Goal: Browse casually: Explore the website without a specific task or goal

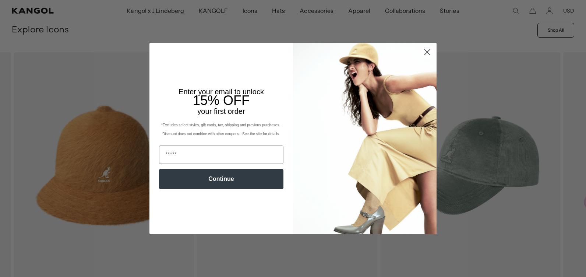
click at [425, 52] on icon "Close dialog" at bounding box center [427, 51] width 5 height 5
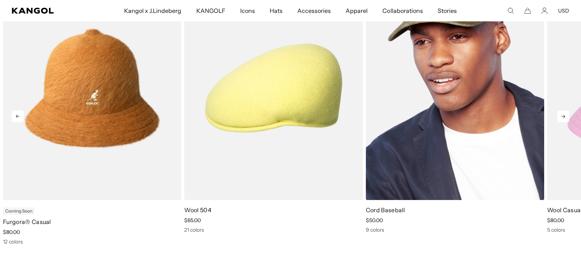
scroll to position [0, 152]
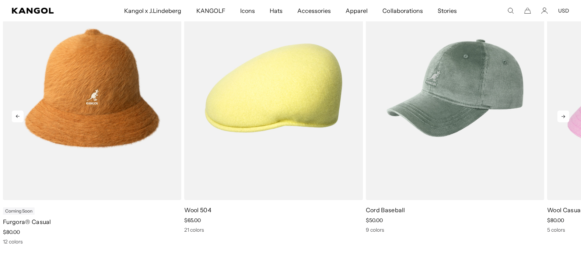
click at [563, 114] on icon at bounding box center [563, 116] width 12 height 12
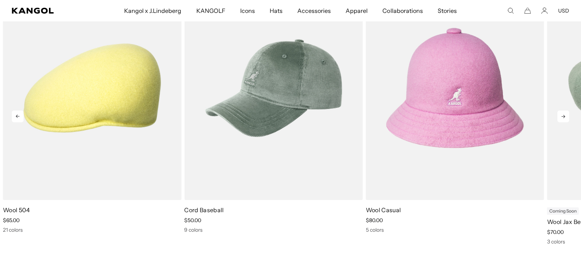
scroll to position [0, 0]
click at [562, 115] on icon at bounding box center [563, 116] width 12 height 12
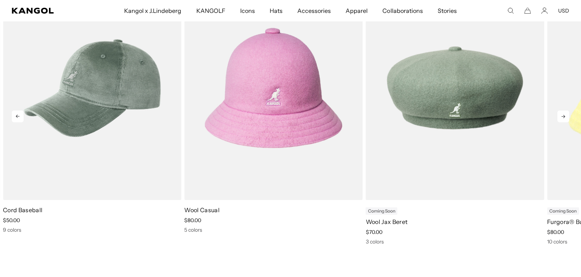
scroll to position [0, 152]
click at [562, 115] on icon at bounding box center [563, 116] width 12 height 12
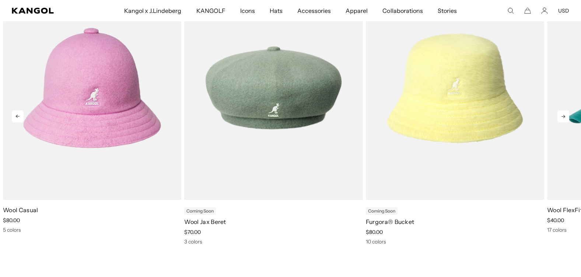
scroll to position [0, 0]
click at [562, 115] on icon at bounding box center [563, 116] width 12 height 12
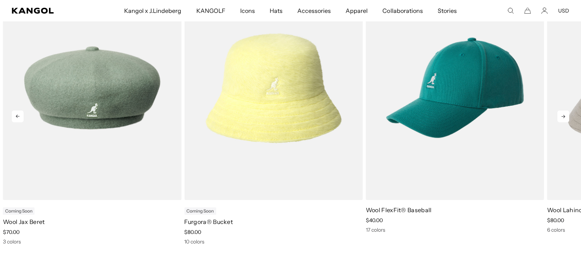
scroll to position [0, 152]
click at [562, 115] on icon at bounding box center [563, 116] width 12 height 12
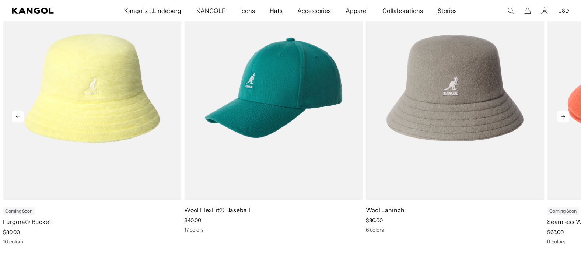
scroll to position [0, 0]
click at [562, 115] on icon at bounding box center [563, 116] width 12 height 12
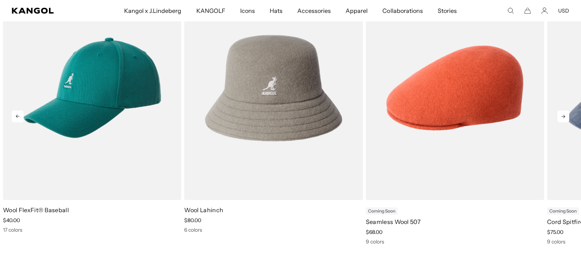
click at [562, 115] on icon at bounding box center [563, 116] width 12 height 12
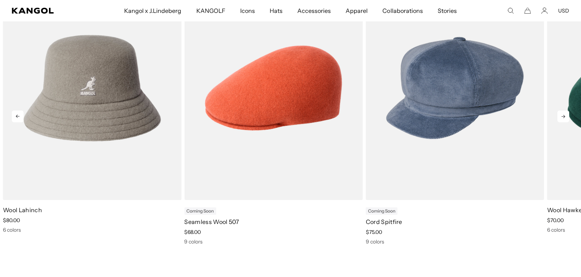
scroll to position [0, 152]
click at [562, 115] on icon at bounding box center [563, 116] width 12 height 12
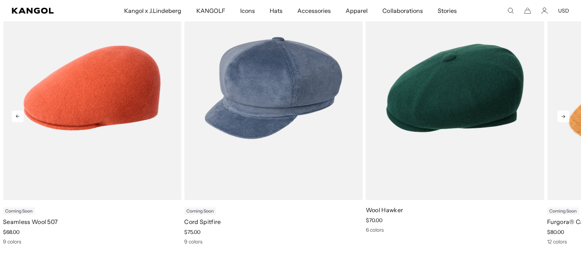
click at [562, 115] on icon at bounding box center [563, 116] width 12 height 12
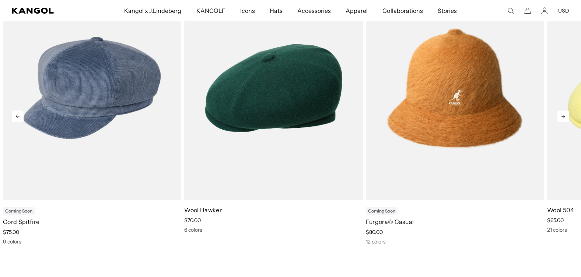
scroll to position [0, 0]
click at [562, 115] on icon at bounding box center [563, 116] width 12 height 12
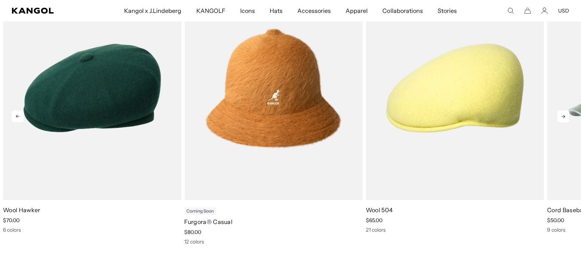
click at [562, 115] on icon at bounding box center [563, 116] width 12 height 12
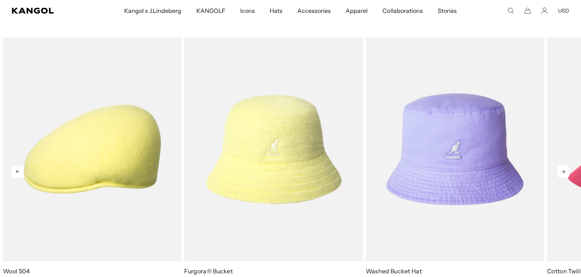
click at [564, 174] on icon at bounding box center [563, 172] width 12 height 12
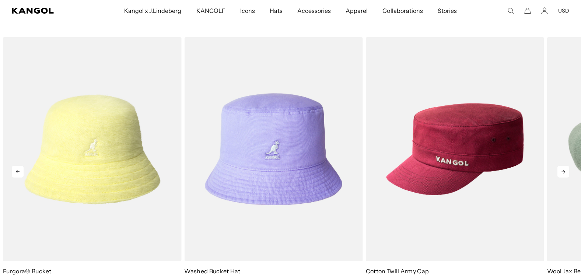
click at [564, 174] on icon at bounding box center [563, 172] width 12 height 12
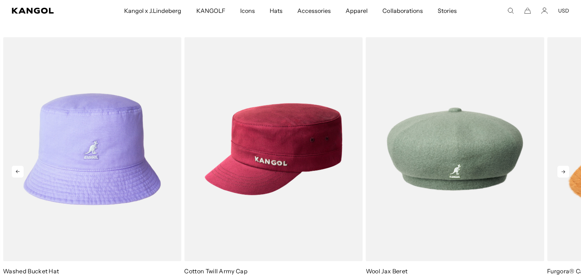
click at [564, 174] on icon at bounding box center [563, 172] width 12 height 12
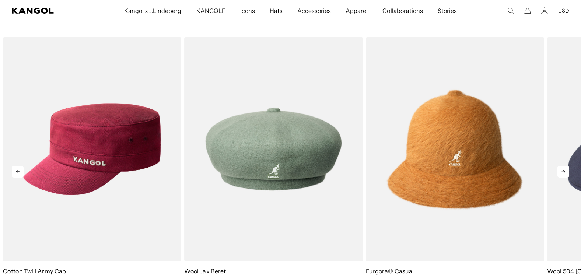
scroll to position [0, 152]
click at [564, 174] on icon at bounding box center [563, 172] width 12 height 12
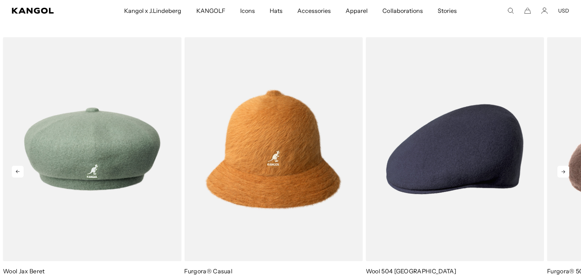
click at [564, 174] on icon at bounding box center [563, 172] width 12 height 12
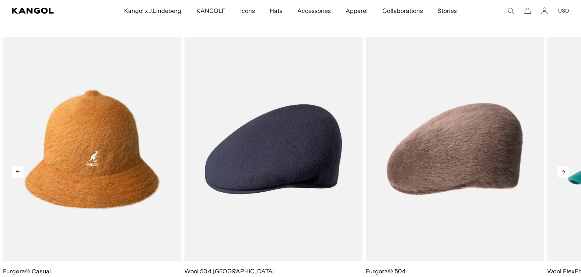
click at [564, 174] on icon at bounding box center [563, 172] width 12 height 12
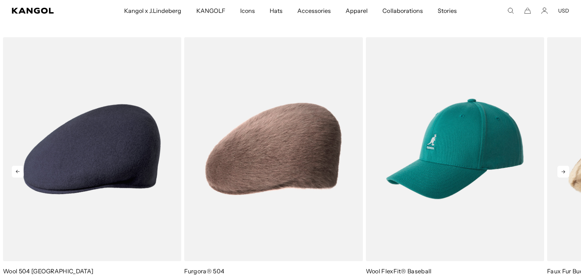
click at [564, 174] on icon at bounding box center [563, 172] width 12 height 12
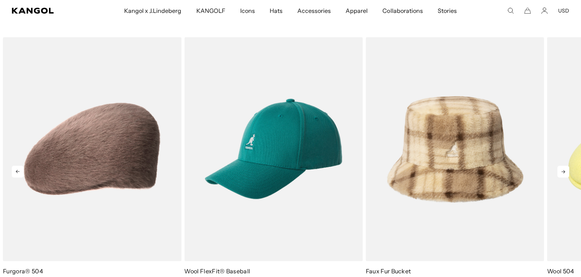
scroll to position [0, 0]
click at [564, 174] on icon at bounding box center [563, 172] width 12 height 12
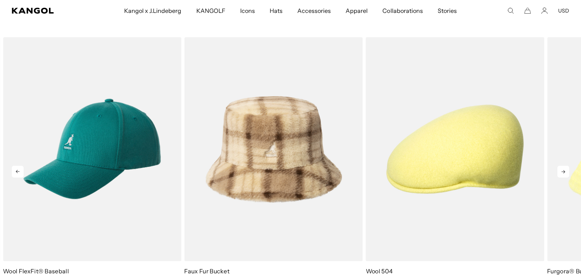
scroll to position [0, 152]
click at [564, 174] on icon at bounding box center [563, 172] width 12 height 12
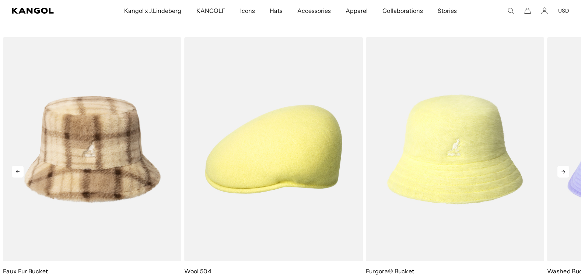
click at [564, 174] on icon at bounding box center [563, 172] width 12 height 12
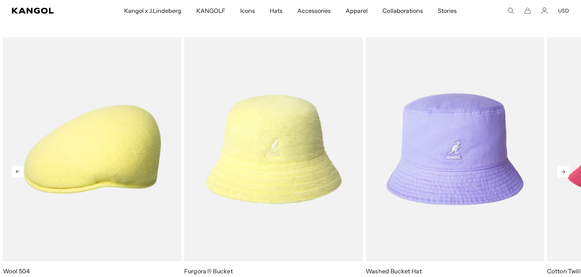
click at [564, 174] on icon at bounding box center [563, 172] width 12 height 12
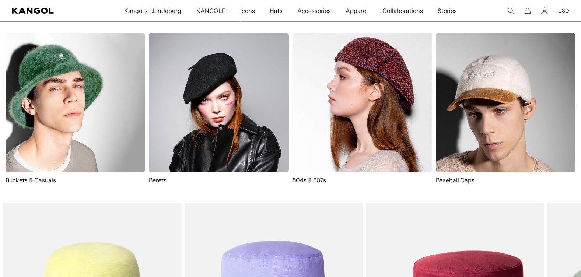
click at [249, 13] on span "Icons" at bounding box center [247, 10] width 15 height 21
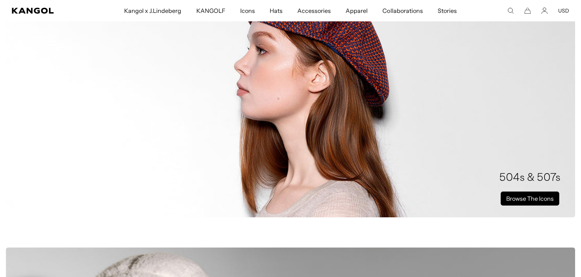
scroll to position [0, 152]
click at [536, 197] on link "Browse The Icons" at bounding box center [530, 199] width 59 height 14
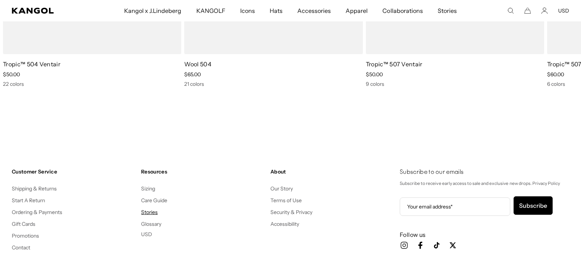
click at [152, 212] on link "Stories" at bounding box center [149, 212] width 17 height 7
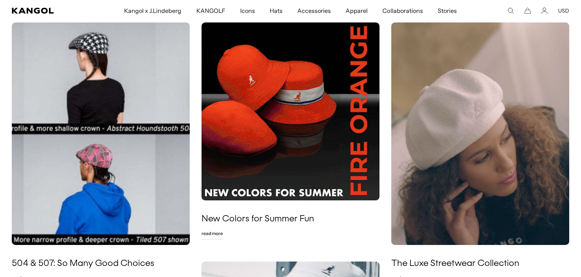
scroll to position [0, 152]
click at [298, 113] on img at bounding box center [290, 111] width 178 height 178
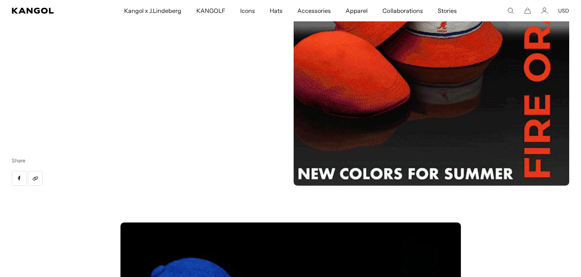
scroll to position [110, 0]
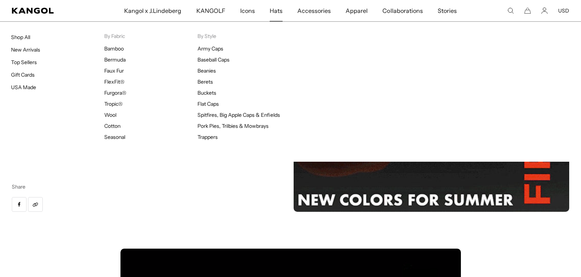
click at [274, 8] on span "Hats" at bounding box center [276, 10] width 13 height 21
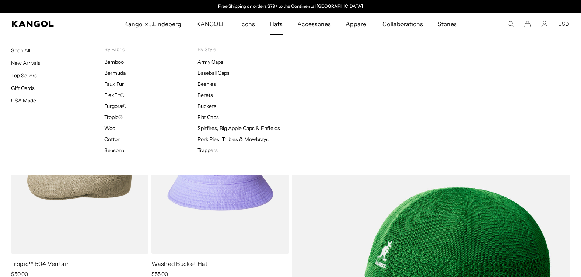
click at [278, 23] on span "Hats" at bounding box center [276, 23] width 13 height 21
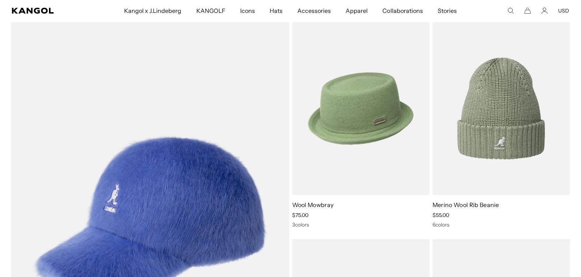
click at [359, 119] on img at bounding box center [360, 108] width 137 height 173
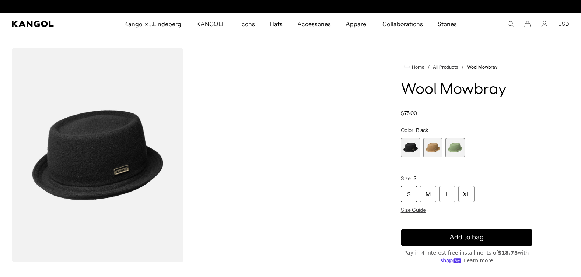
scroll to position [0, 152]
click at [429, 146] on span "2 of 3" at bounding box center [433, 148] width 20 height 20
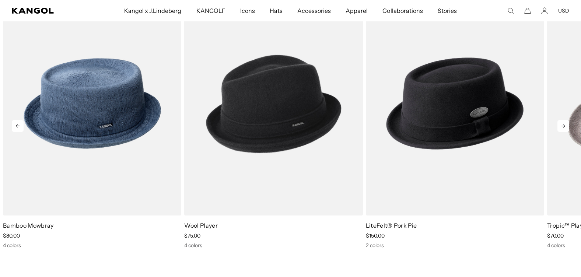
click at [567, 125] on icon at bounding box center [563, 126] width 12 height 12
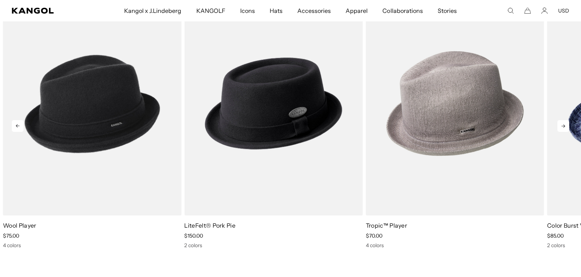
click at [567, 125] on icon at bounding box center [563, 126] width 12 height 12
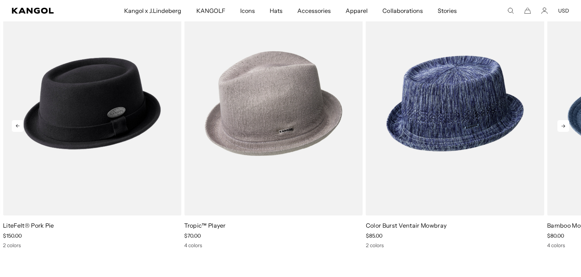
click at [567, 125] on icon at bounding box center [563, 126] width 12 height 12
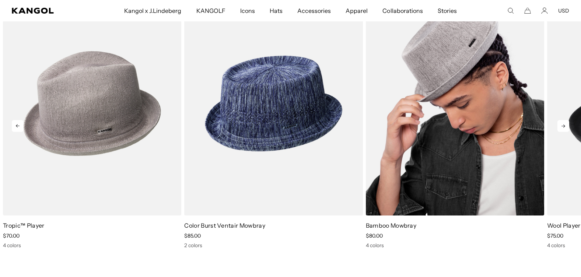
click at [415, 185] on img "1 of 5" at bounding box center [455, 104] width 178 height 224
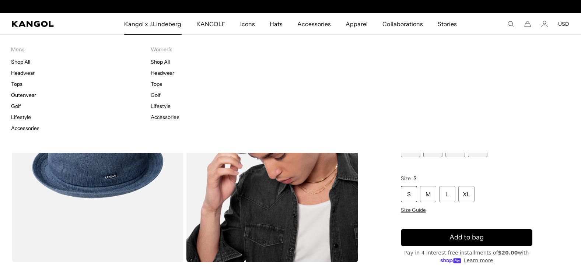
scroll to position [0, 152]
click at [168, 21] on span "Kangol x J.Lindeberg" at bounding box center [152, 23] width 57 height 21
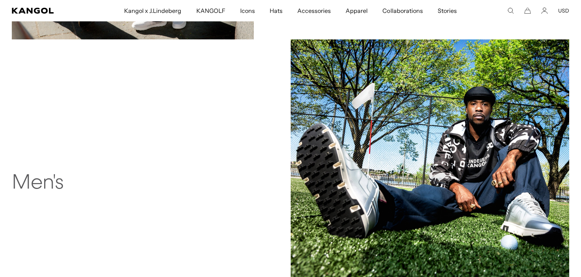
scroll to position [589, 0]
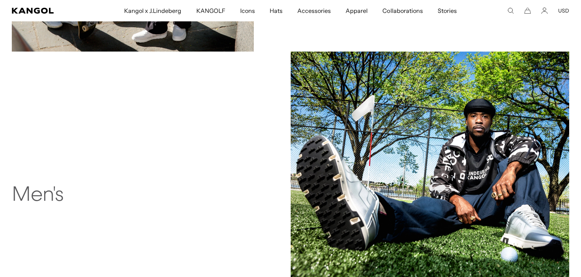
click at [49, 194] on h2 "Men's" at bounding box center [117, 196] width 211 height 24
click at [415, 140] on img at bounding box center [430, 191] width 279 height 279
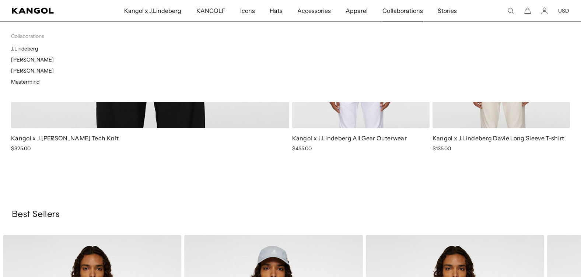
scroll to position [0, 152]
click at [405, 10] on span "Collaborations" at bounding box center [402, 10] width 40 height 21
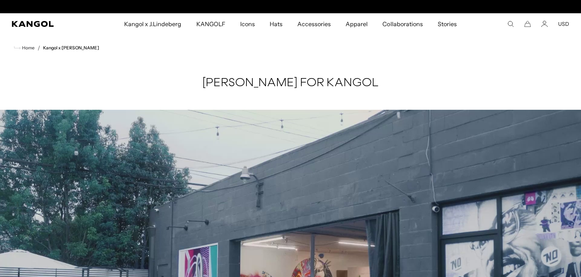
scroll to position [0, 152]
click at [28, 46] on span "Home" at bounding box center [28, 47] width 14 height 5
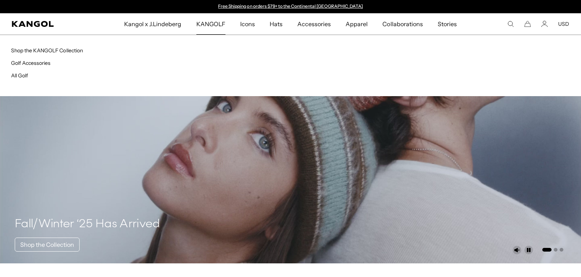
scroll to position [0, 152]
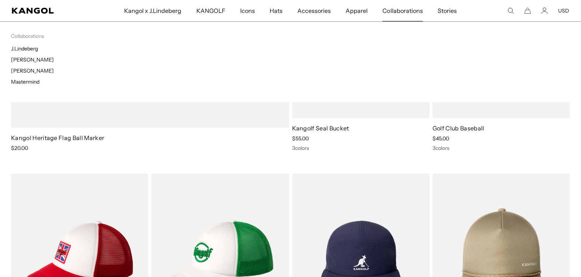
click at [402, 11] on span "Collaborations" at bounding box center [402, 10] width 40 height 21
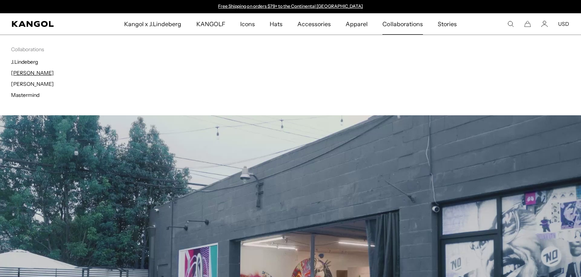
click at [35, 72] on link "[PERSON_NAME]" at bounding box center [32, 73] width 43 height 7
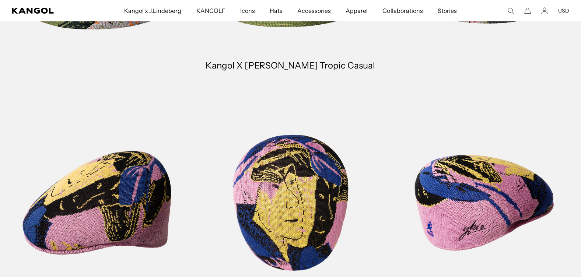
click at [404, 11] on span "Collaborations" at bounding box center [402, 10] width 40 height 21
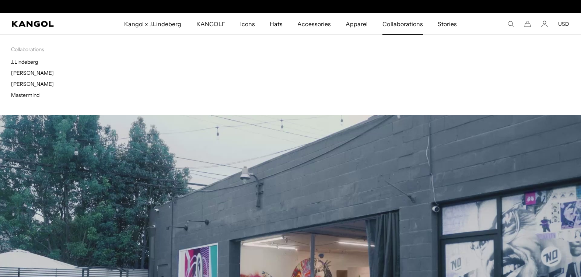
scroll to position [0, 152]
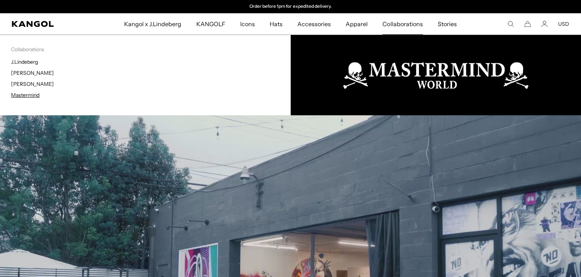
click at [17, 92] on link "Mastermind" at bounding box center [25, 95] width 28 height 7
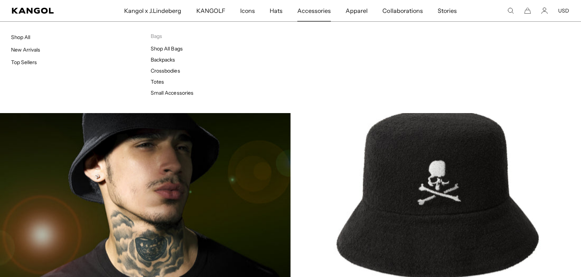
click at [319, 9] on span "Accessories" at bounding box center [314, 10] width 34 height 21
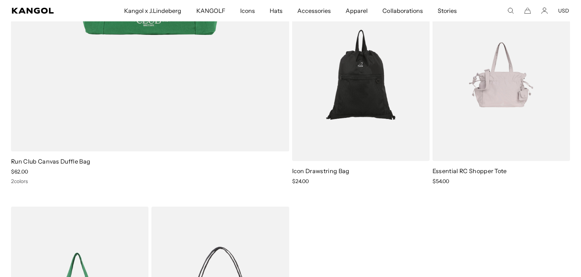
scroll to position [663, 0]
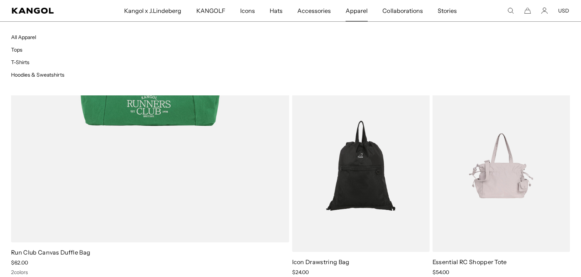
click at [354, 10] on span "Apparel" at bounding box center [356, 10] width 22 height 21
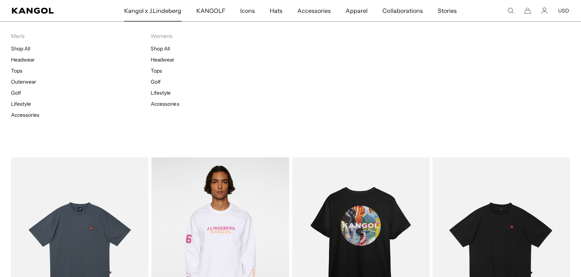
click at [162, 10] on span "Kangol x J.Lindeberg" at bounding box center [152, 10] width 57 height 21
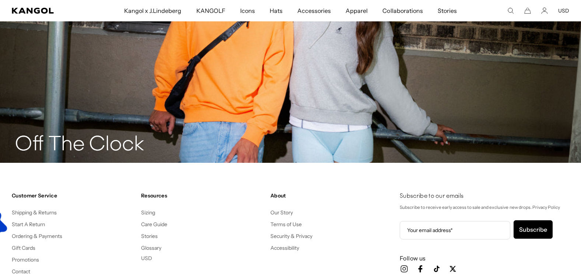
scroll to position [0, 152]
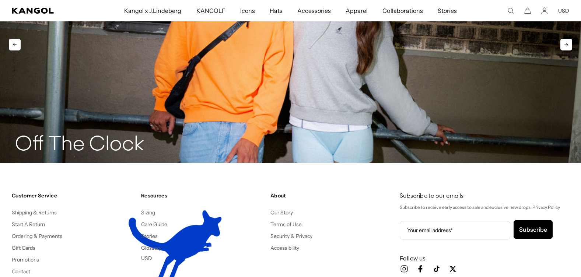
click at [124, 146] on h2 "Off The Clock" at bounding box center [80, 145] width 130 height 24
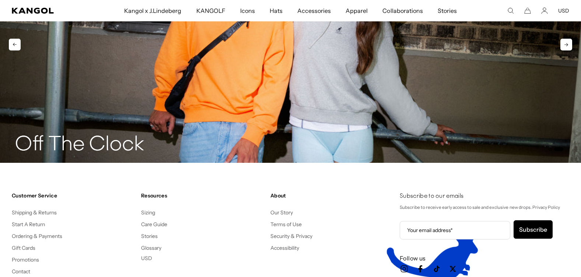
click at [237, 78] on img "2 of 2" at bounding box center [290, 39] width 581 height 248
